Goal: Task Accomplishment & Management: Complete application form

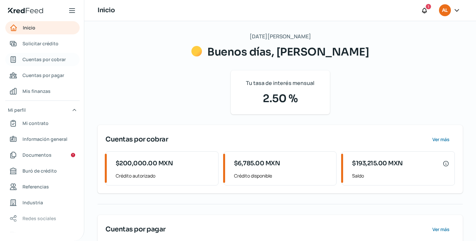
click at [48, 55] on span "Cuentas por cobrar" at bounding box center [43, 59] width 43 height 8
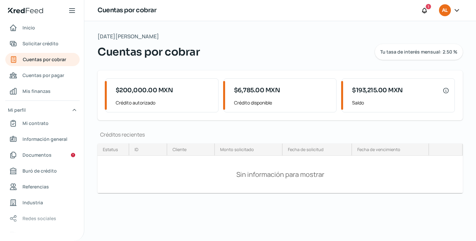
click at [53, 51] on nav "Inicio Solicitar crédito Cuentas por cobrar Cuentas por pagar Mis finanzas Mi p…" at bounding box center [42, 127] width 84 height 212
click at [55, 70] on link "Cuentas por pagar" at bounding box center [42, 75] width 74 height 13
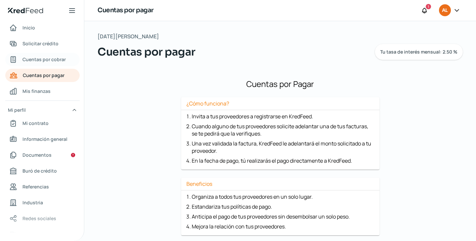
click at [41, 59] on span "Cuentas por cobrar" at bounding box center [43, 59] width 43 height 8
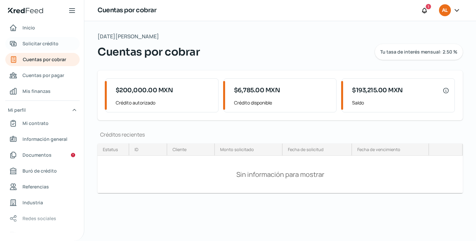
click at [45, 47] on span "Solicitar crédito" at bounding box center [40, 43] width 36 height 8
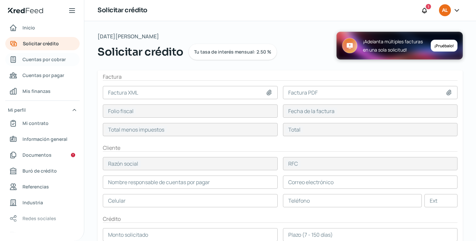
click at [43, 61] on span "Cuentas por cobrar" at bounding box center [43, 59] width 43 height 8
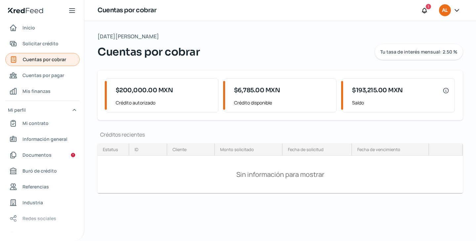
click at [43, 61] on span "Cuentas por cobrar" at bounding box center [44, 59] width 43 height 8
click at [46, 79] on span "Cuentas por pagar" at bounding box center [43, 75] width 42 height 8
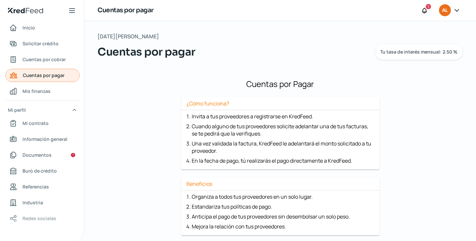
click at [46, 79] on span "Cuentas por pagar" at bounding box center [44, 75] width 42 height 8
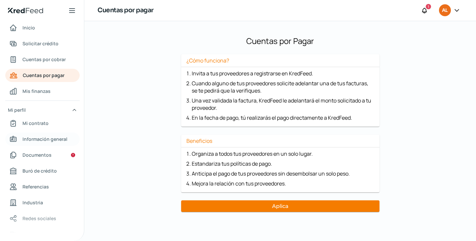
click at [49, 139] on span "Información general" at bounding box center [44, 139] width 45 height 8
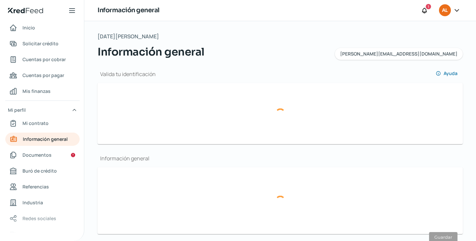
type input "IFE [PERSON_NAME]pdf"
type input "[PERSON_NAME][EMAIL_ADDRESS][DOMAIN_NAME]"
type input "Régimen de las Personas Físicas con Actividades Empresariales y Profesionales"
type input "ACS Impresores"
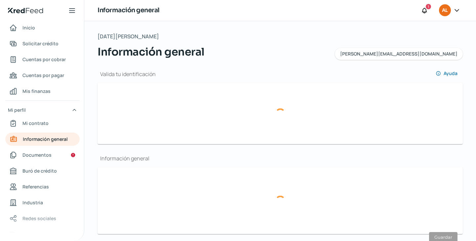
type input "33 - 1980 - 1353"
type input "33 - 3915 - 9971"
type input "GAPA930219UH2"
type input "BBVA BANCOMER"
type input "012320001925692134"
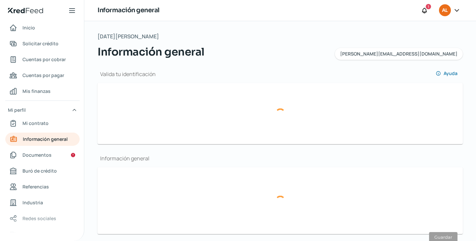
type input "[GEOGRAPHIC_DATA]"
type input "2789"
type input "44987"
type input "Villa [PERSON_NAME]"
type input "[GEOGRAPHIC_DATA]"
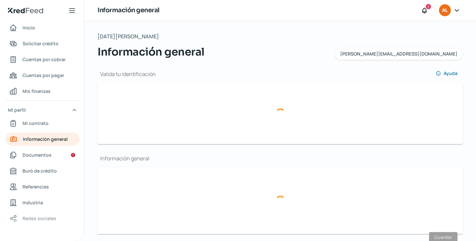
type input "[GEOGRAPHIC_DATA]"
type input "EstadoDeCuenta202501.PDF"
type input "[GEOGRAPHIC_DATA]"
type input "2789"
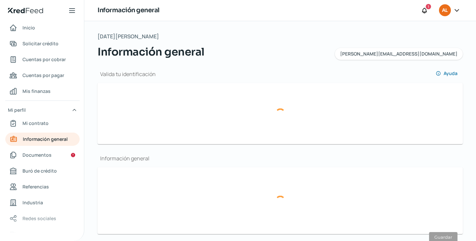
type input "44987"
type input "Villa [PERSON_NAME]"
type input "[GEOGRAPHIC_DATA]"
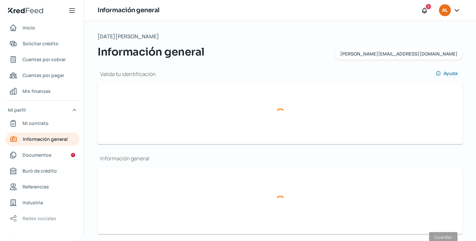
type input "EstadoDeCuenta202501.PDF"
type input "18"
type input "0"
type input "Rentada"
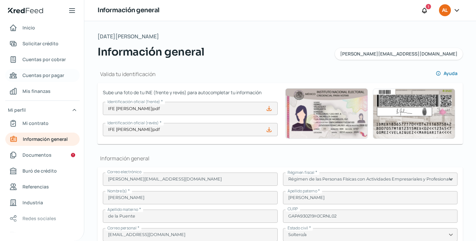
click at [45, 72] on span "Cuentas por pagar" at bounding box center [43, 75] width 42 height 8
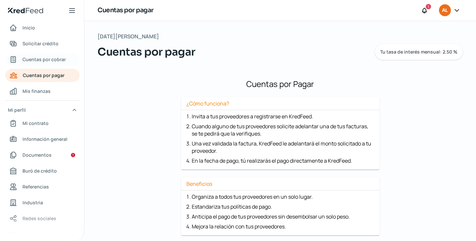
click at [45, 56] on span "Cuentas por cobrar" at bounding box center [43, 59] width 43 height 8
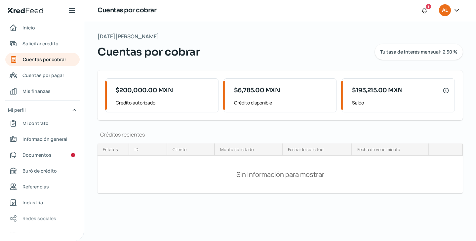
click at [286, 115] on div "$200,000.00 MXN Crédito autorizado $6,785.00 MXN Crédito disponible $193,215.00…" at bounding box center [280, 95] width 365 height 50
click at [290, 94] on div "$6,785.00 MXN" at bounding box center [282, 90] width 97 height 13
click at [418, 38] on div "[DATE][PERSON_NAME] Cuentas por cobrar Tu tasa de interés mensual: 2.50 %" at bounding box center [280, 46] width 365 height 28
click at [415, 43] on div "[DATE][PERSON_NAME] Cuentas por cobrar Tu tasa de interés mensual: 2.50 %" at bounding box center [280, 46] width 365 height 28
click at [103, 145] on div "Estatus" at bounding box center [114, 149] width 32 height 13
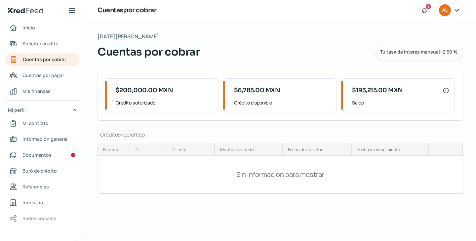
click at [109, 153] on div "Estatus" at bounding box center [114, 149] width 32 height 13
click at [54, 53] on link "Cuentas por cobrar" at bounding box center [42, 59] width 74 height 13
click at [52, 58] on span "Cuentas por cobrar" at bounding box center [44, 59] width 43 height 8
click at [52, 73] on span "Cuentas por pagar" at bounding box center [43, 75] width 42 height 8
